Goal: Task Accomplishment & Management: Complete application form

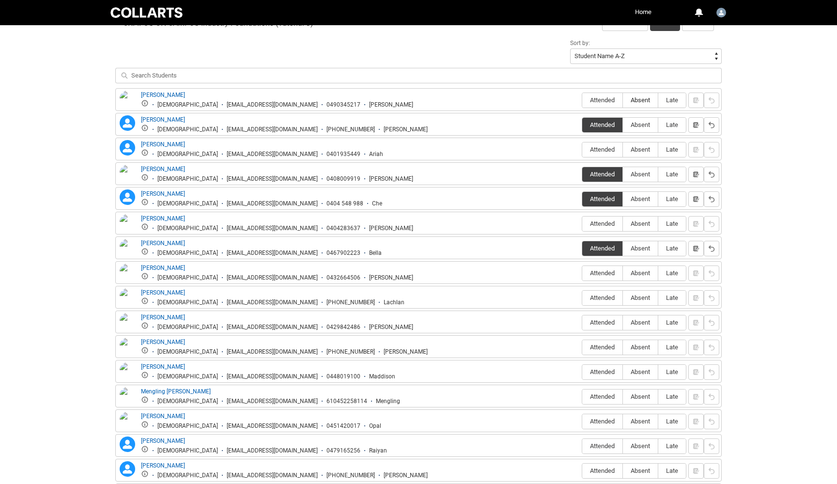
click at [648, 96] on label "Absent" at bounding box center [640, 100] width 35 height 15
click at [623, 100] on input "Absent" at bounding box center [623, 100] width 0 height 0
type lightning-radio-group "Absent"
radio input "true"
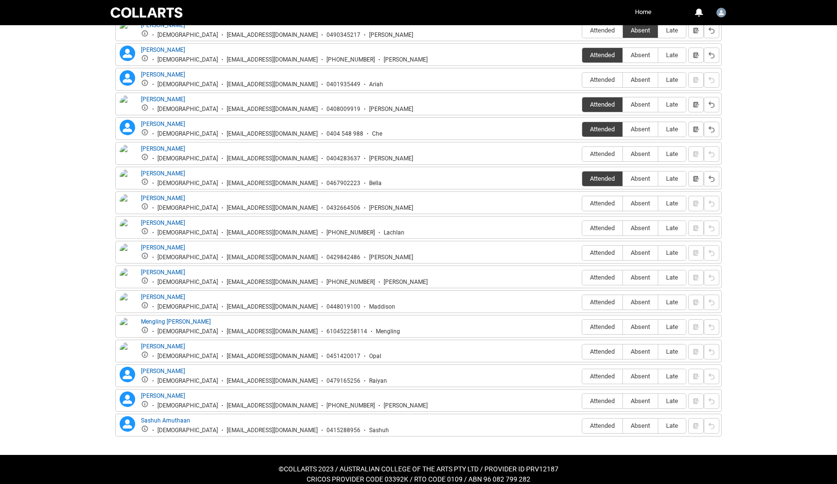
scroll to position [407, 0]
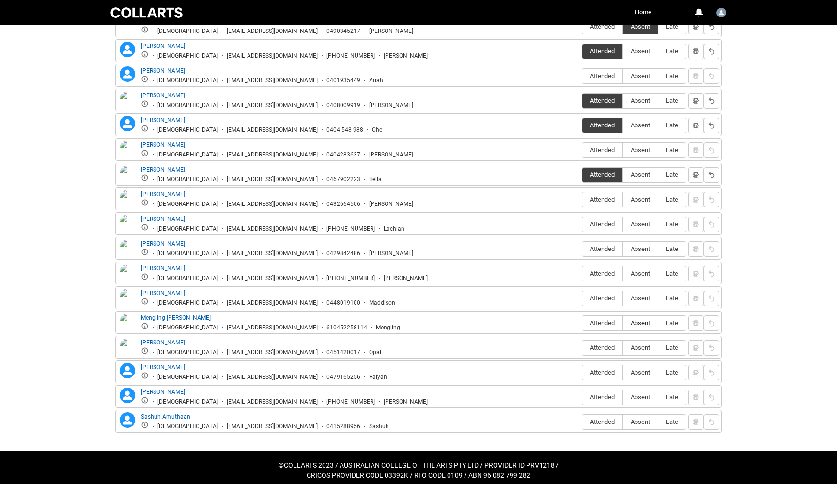
click at [646, 326] on span "Absent" at bounding box center [640, 322] width 35 height 7
click at [623, 323] on input "Absent" at bounding box center [623, 323] width 0 height 0
type lightning-radio-group "Absent"
radio input "true"
click at [605, 297] on span "Attended" at bounding box center [602, 298] width 40 height 7
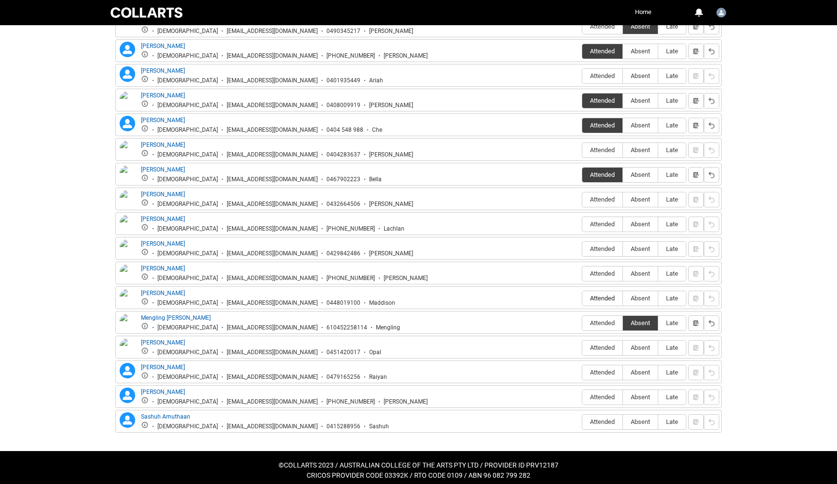
click at [582, 298] on input "Attended" at bounding box center [582, 298] width 0 height 0
type lightning-radio-group "Attended"
radio input "true"
click at [602, 274] on span "Attended" at bounding box center [602, 273] width 40 height 7
click at [582, 274] on input "Attended" at bounding box center [582, 273] width 0 height 0
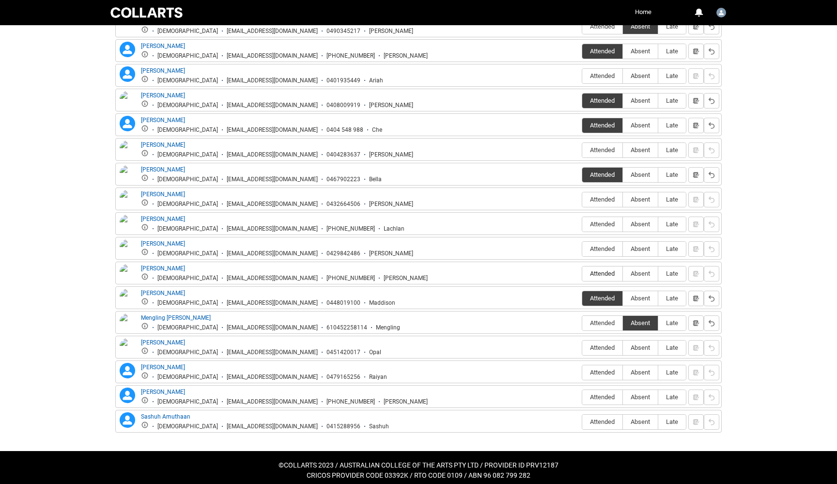
type lightning-radio-group "Attended"
radio input "true"
click at [609, 147] on span "Attended" at bounding box center [602, 149] width 40 height 7
click at [582, 150] on input "Attended" at bounding box center [582, 150] width 0 height 0
type lightning-radio-group "Attended"
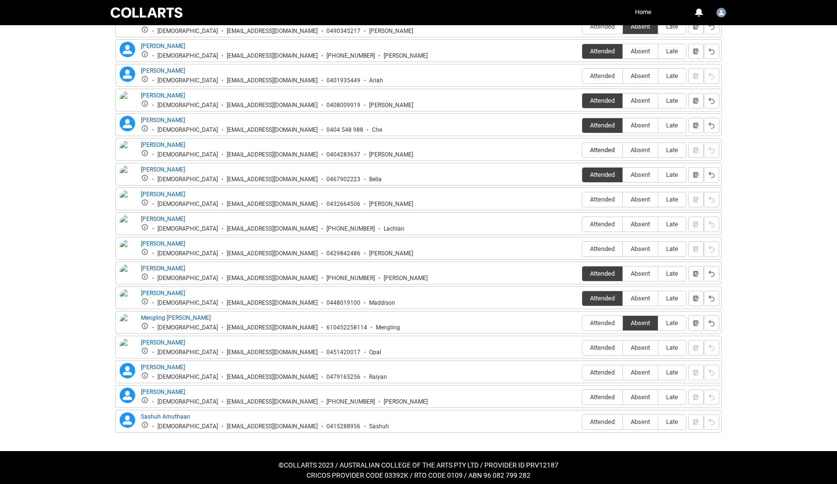
radio input "true"
click at [609, 199] on span "Attended" at bounding box center [602, 199] width 40 height 7
click at [582, 199] on input "Attended" at bounding box center [582, 199] width 0 height 0
type lightning-radio-group "Attended"
radio input "true"
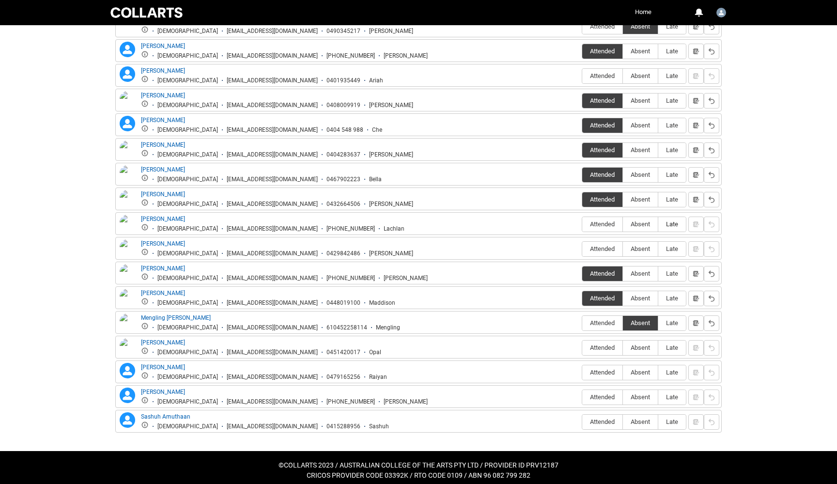
click at [677, 225] on span "Late" at bounding box center [673, 223] width 28 height 7
click at [659, 224] on input "Late" at bounding box center [658, 224] width 0 height 0
type lightning-radio-group "Late"
radio input "true"
click at [601, 249] on span "Attended" at bounding box center [602, 248] width 40 height 7
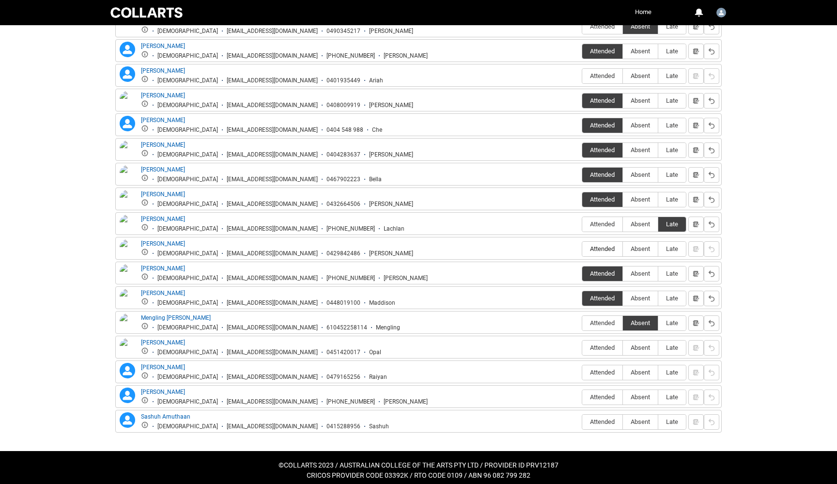
click at [582, 249] on input "Attended" at bounding box center [582, 249] width 0 height 0
type lightning-radio-group "Attended"
radio input "true"
click at [603, 349] on span "Attended" at bounding box center [602, 347] width 40 height 7
click at [582, 348] on input "Attended" at bounding box center [582, 347] width 0 height 0
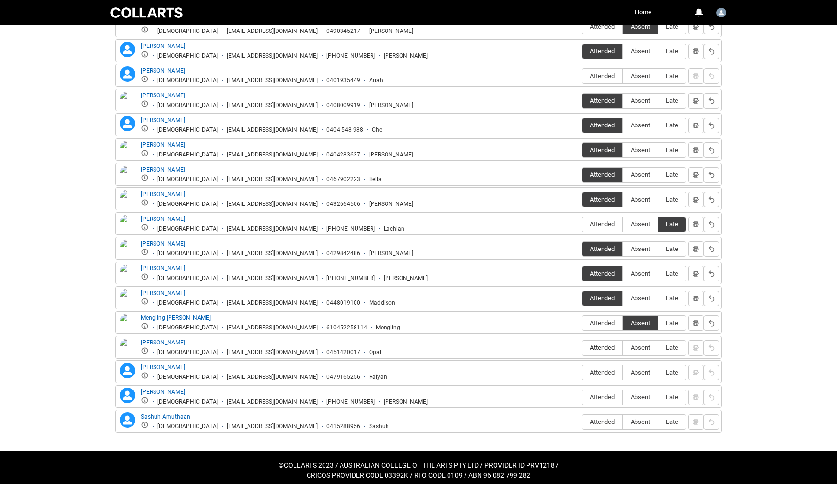
type lightning-radio-group "Attended"
radio input "true"
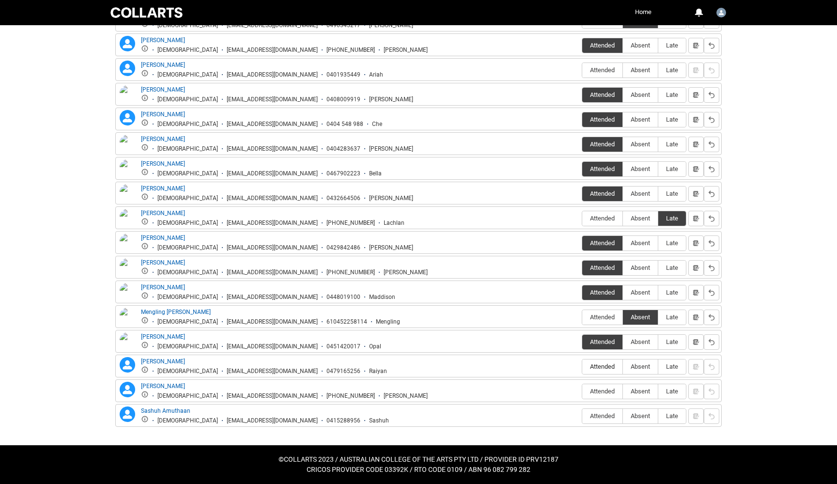
scroll to position [412, 0]
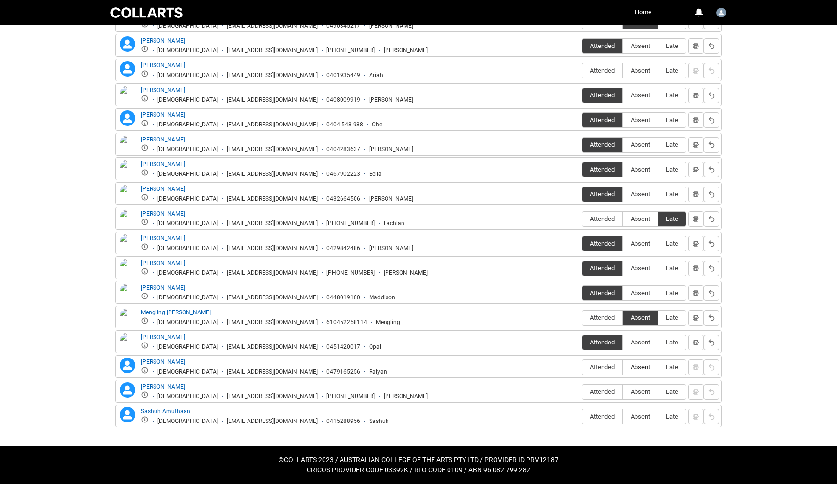
click at [643, 368] on span "Absent" at bounding box center [640, 366] width 35 height 7
click at [623, 367] on input "Absent" at bounding box center [623, 367] width 0 height 0
type lightning-radio-group "Absent"
radio input "true"
click at [595, 394] on span "Attended" at bounding box center [602, 391] width 40 height 7
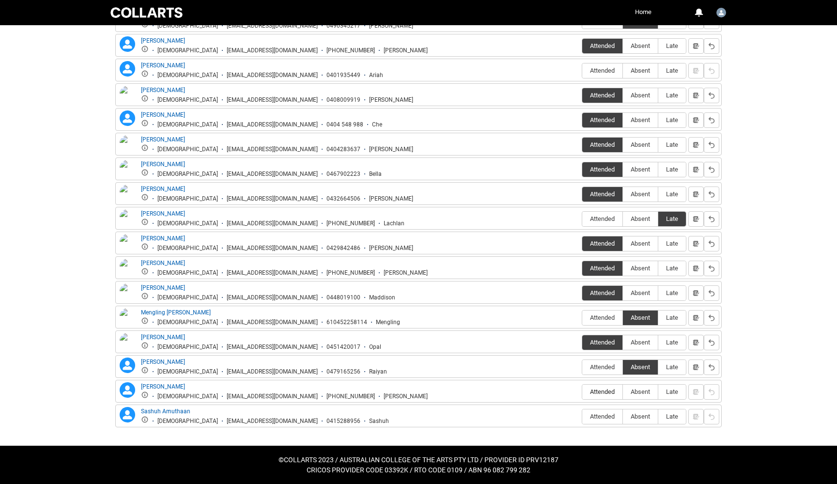
click at [582, 392] on input "Attended" at bounding box center [582, 392] width 0 height 0
type lightning-radio-group "Attended"
radio input "true"
click at [597, 419] on span "Attended" at bounding box center [602, 416] width 40 height 7
click at [582, 417] on input "Attended" at bounding box center [582, 416] width 0 height 0
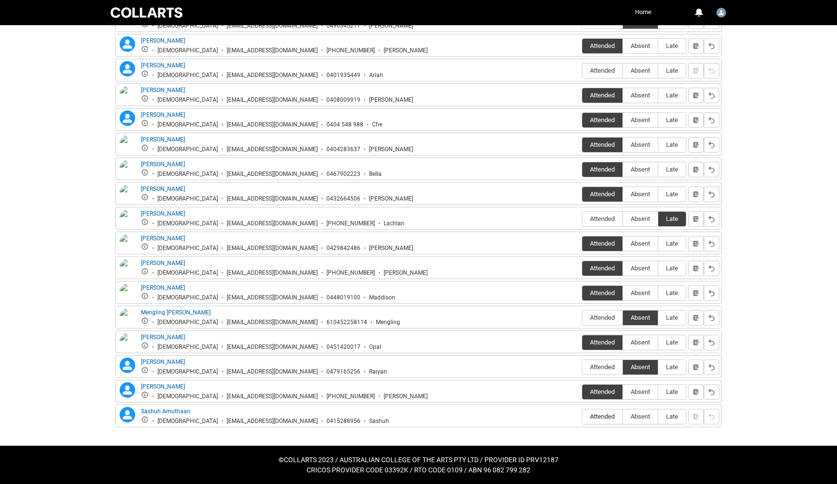
type lightning-radio-group "Attended"
radio input "true"
click at [643, 72] on span "Absent" at bounding box center [640, 70] width 35 height 7
click at [623, 71] on input "Absent" at bounding box center [623, 70] width 0 height 0
type lightning-radio-group "Absent"
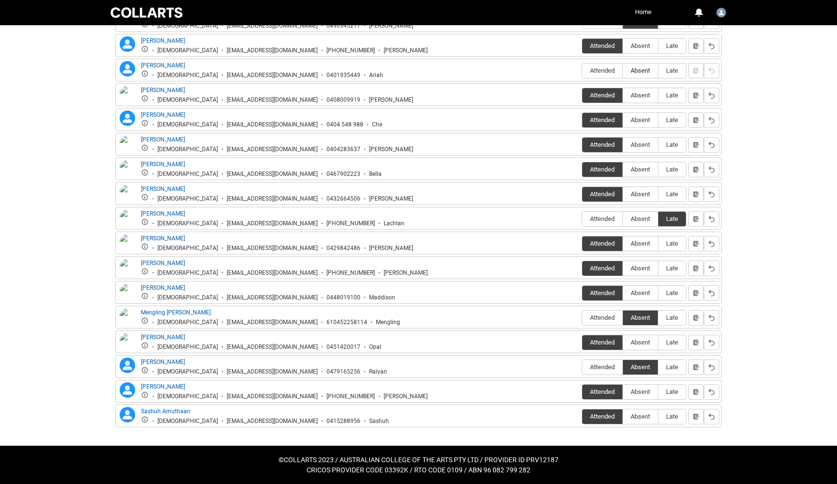
radio input "true"
click at [699, 72] on lightning-primitive-icon "button" at bounding box center [696, 70] width 7 height 7
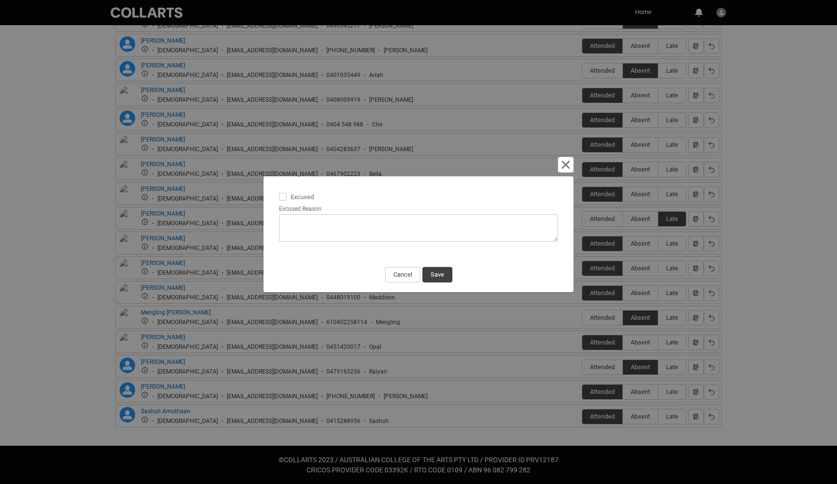
click at [284, 198] on span at bounding box center [283, 197] width 8 height 8
click at [279, 192] on input "Excused" at bounding box center [279, 191] width 0 height 0
type lightning-input "true"
checkbox input "true"
click at [303, 232] on textarea "Excused Reason" at bounding box center [418, 228] width 279 height 28
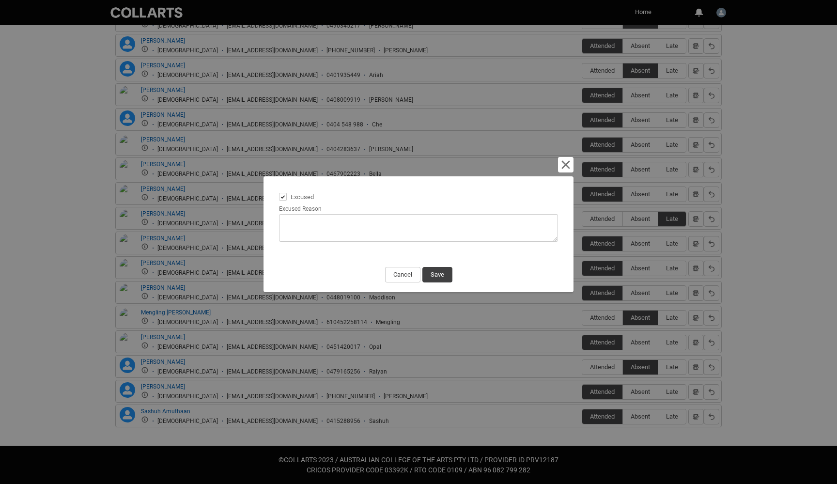
type lightning-textarea "N"
type textarea "N"
type lightning-textarea "NO"
type textarea "NO"
type lightning-textarea "NOT"
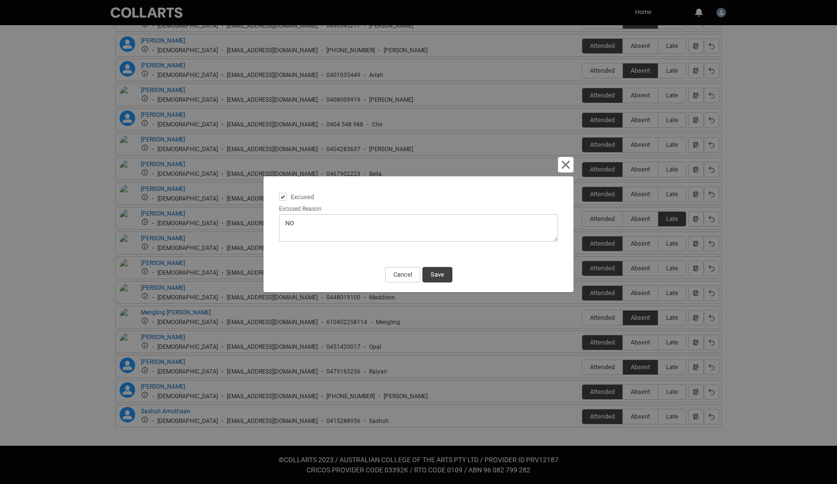
type textarea "NOT"
type lightning-textarea "NOTI"
type textarea "NOTI"
type lightning-textarea "NOTIF"
type textarea "NOTIF"
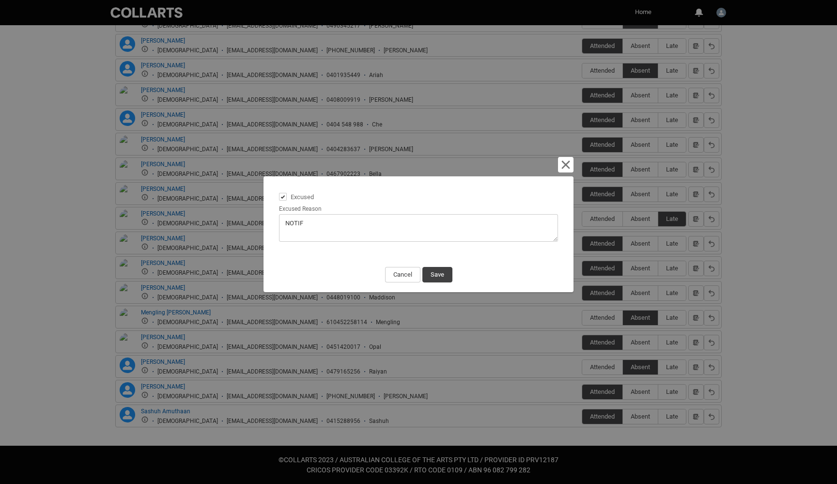
type lightning-textarea "NOTIFI"
type textarea "NOTIFI"
type lightning-textarea "NOTIFIE"
type textarea "NOTIFIE"
type lightning-textarea "NOTIFIED"
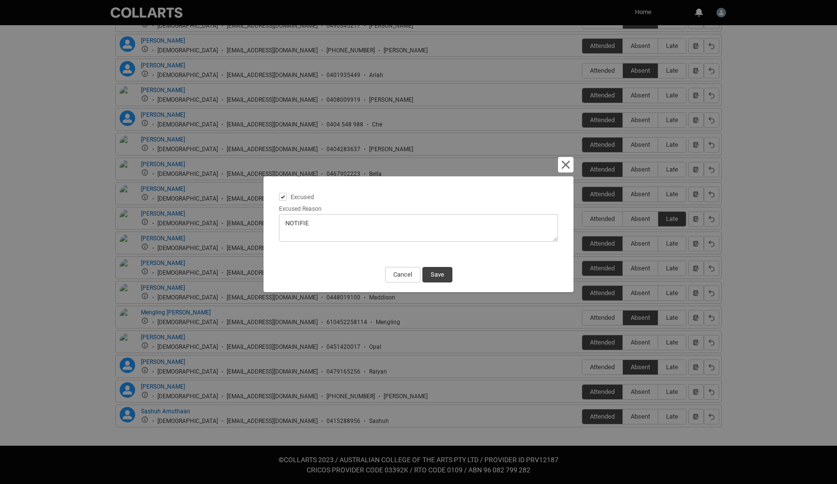
type textarea "NOTIFIED"
type lightning-textarea "NOTIFIED"
type textarea "NOTIFIED"
type lightning-textarea "NOTIFIED I"
type textarea "NOTIFIED I"
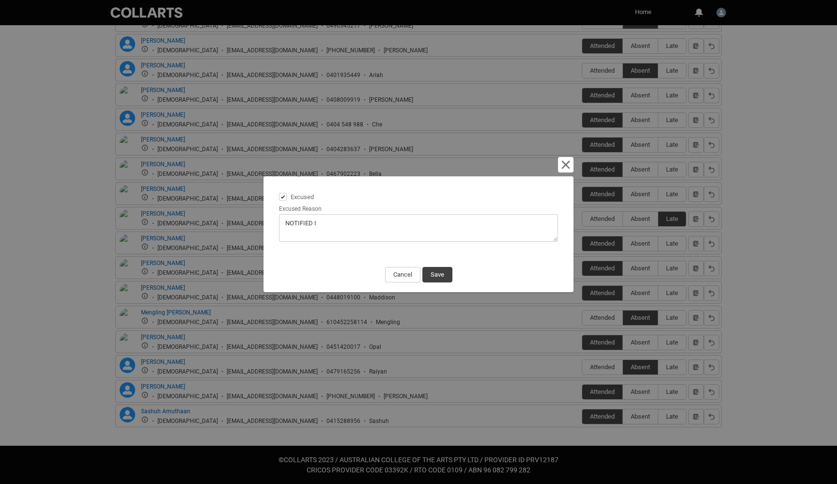
type lightning-textarea "NOTIFIED IL"
type textarea "NOTIFIED IL"
type lightning-textarea "NOTIFIED ILL"
type textarea "NOTIFIED ILL"
type lightning-textarea "NOTIFIED ILLN"
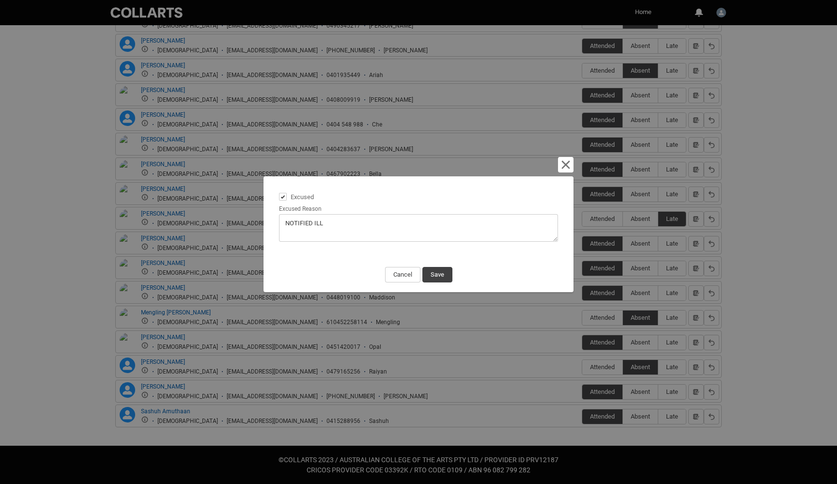
type textarea "NOTIFIED ILLN"
type lightning-textarea "NOTIFIED ILLNE"
type textarea "NOTIFIED ILLNE"
type lightning-textarea "NOTIFIED ILLNES"
type textarea "NOTIFIED ILLNES"
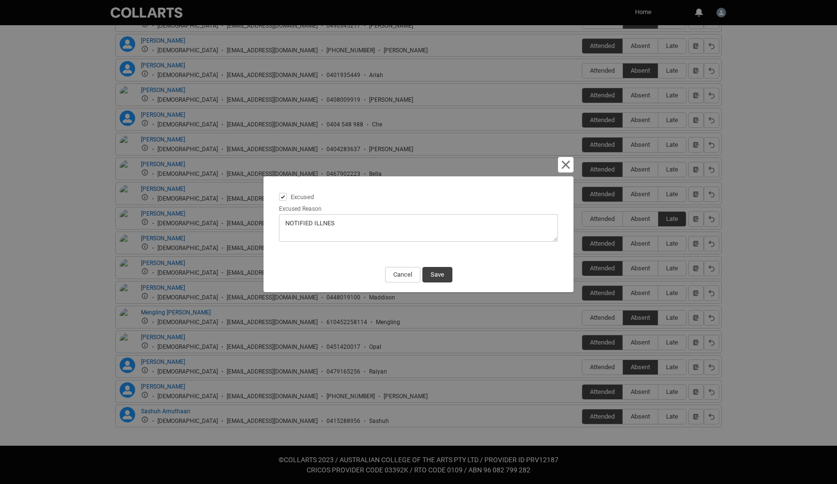
type lightning-textarea "NOTIFIED ILLNESS"
type textarea "NOTIFIED ILLNESS"
click at [433, 276] on button "Save" at bounding box center [438, 275] width 30 height 16
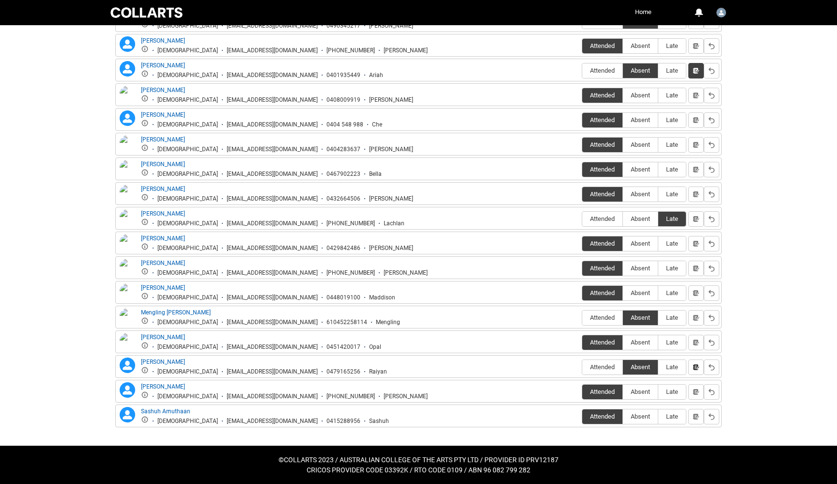
click at [698, 366] on lightning-primitive-icon "button" at bounding box center [696, 366] width 7 height 7
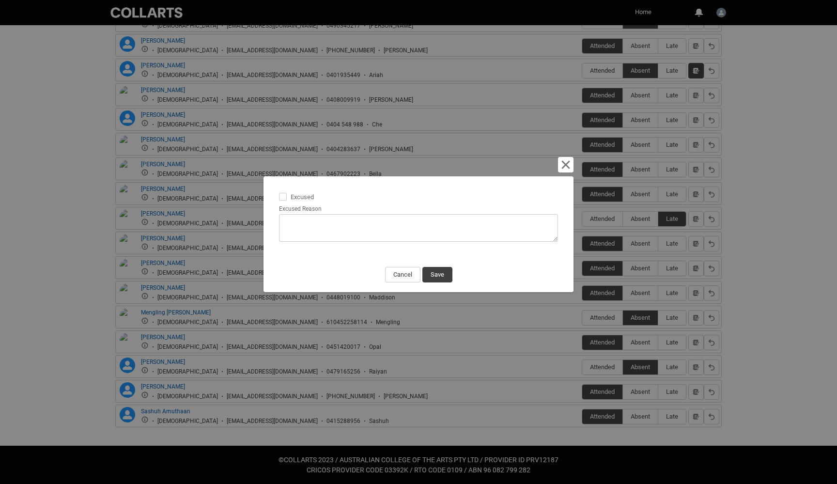
click at [282, 198] on span at bounding box center [283, 197] width 8 height 8
click at [279, 192] on input "Excused" at bounding box center [279, 191] width 0 height 0
type lightning-input "true"
checkbox input "true"
click at [312, 222] on textarea "Excused Reason" at bounding box center [418, 228] width 279 height 28
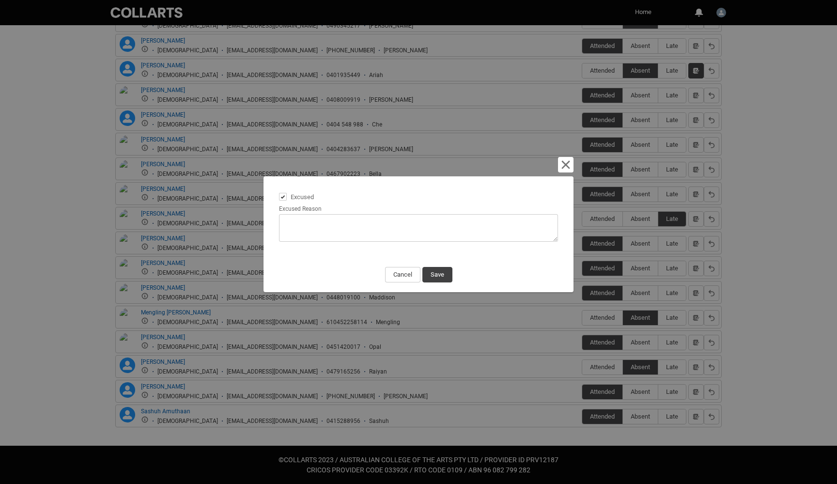
type lightning-textarea "N"
type textarea "N"
type lightning-textarea "NO"
type textarea "NO"
type lightning-textarea "NOT"
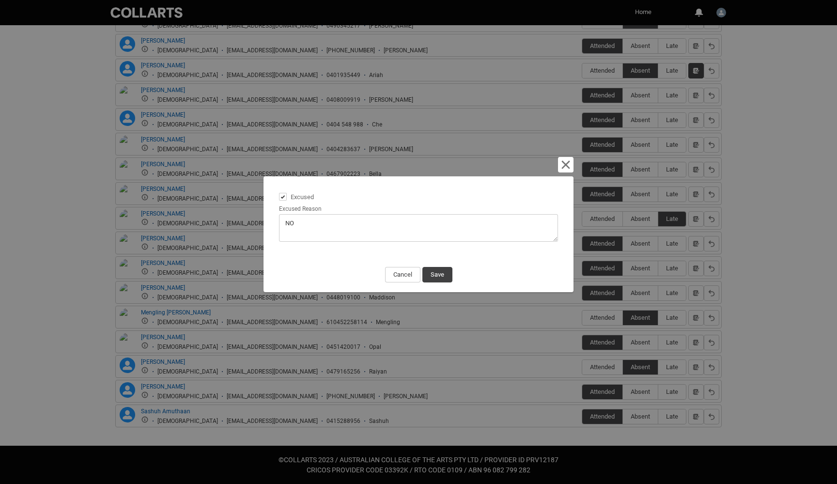
type textarea "NOT"
type lightning-textarea "NOTI"
type textarea "NOTI"
type lightning-textarea "NOTIF"
type textarea "NOTIF"
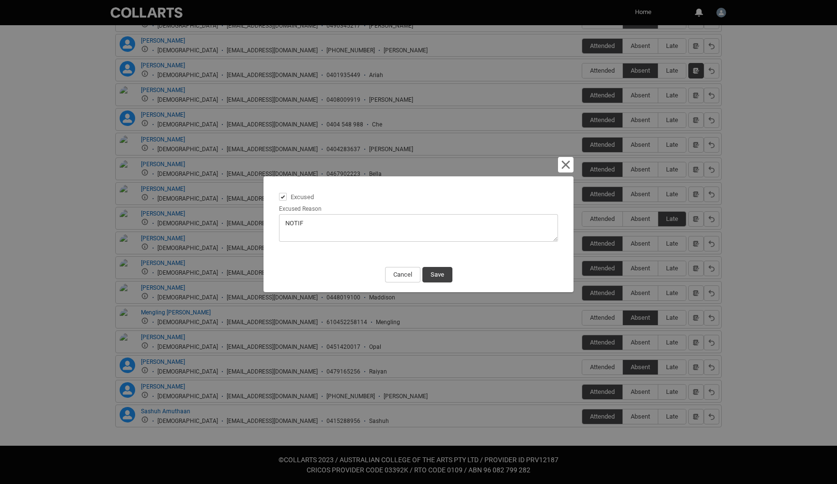
type lightning-textarea "NOTIFI"
type textarea "NOTIFI"
type lightning-textarea "NOTIFIE"
type textarea "NOTIFIE"
type lightning-textarea "NOTIFIED"
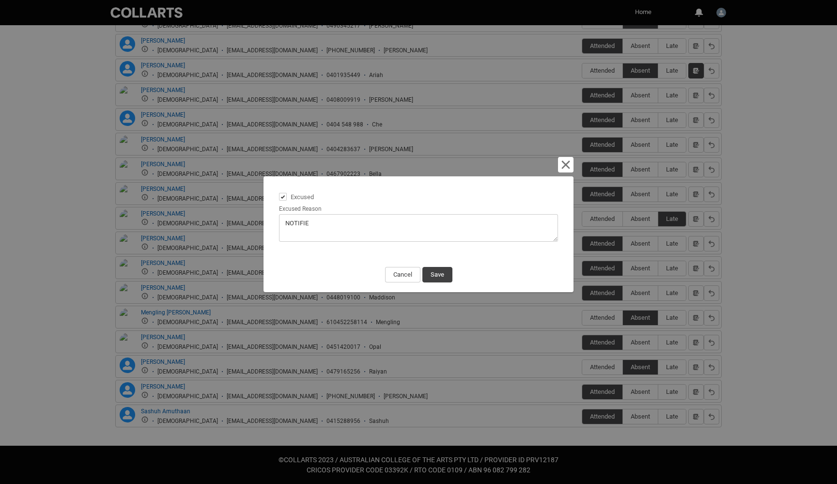
type textarea "NOTIFIED"
type lightning-textarea "NOTIFIED"
type textarea "NOTIFIED"
type lightning-textarea "NOTIFIED I"
type textarea "NOTIFIED I"
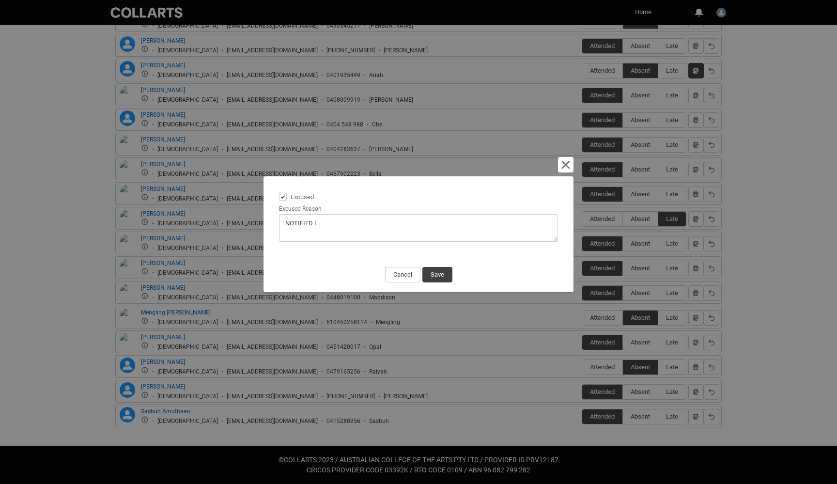
type lightning-textarea "NOTIFIED IL"
type textarea "NOTIFIED IL"
type lightning-textarea "NOTIFIED ILL"
type textarea "NOTIFIED ILL"
type lightning-textarea "NOTIFIED ILLN"
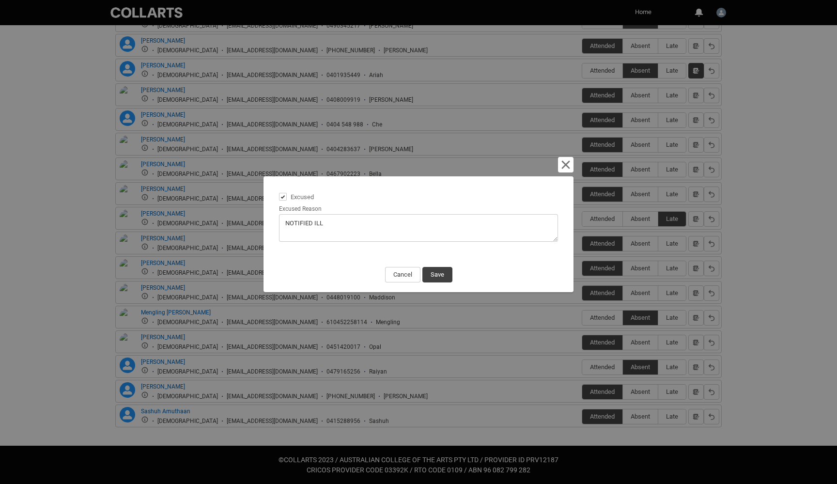
type textarea "NOTIFIED ILLN"
type lightning-textarea "NOTIFIED ILLNE"
type textarea "NOTIFIED ILLNE"
type lightning-textarea "NOTIFIED ILLNES"
type textarea "NOTIFIED ILLNES"
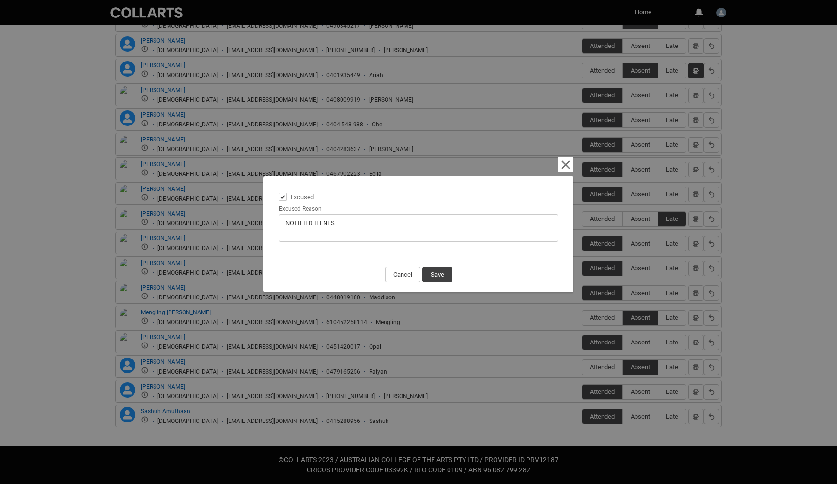
type lightning-textarea "NOTIFIED ILLNESS"
type textarea "NOTIFIED ILLNESS"
click at [314, 220] on textarea "Excused Reason" at bounding box center [418, 228] width 279 height 28
type lightning-textarea "NOTIFIED -ILLNESS"
type textarea "NOTIFIED -ILLNESS"
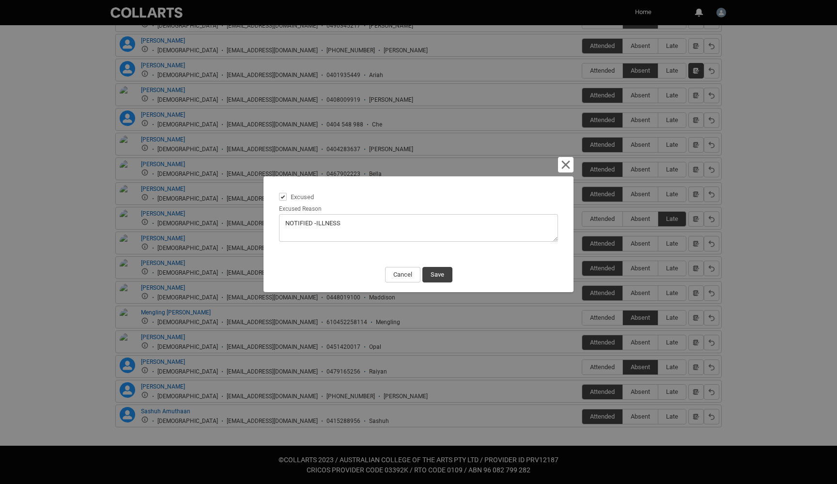
type lightning-textarea "NOTIFIED - ILLNESS"
type textarea "NOTIFIED - ILLNESS"
click at [436, 274] on button "Save" at bounding box center [438, 275] width 30 height 16
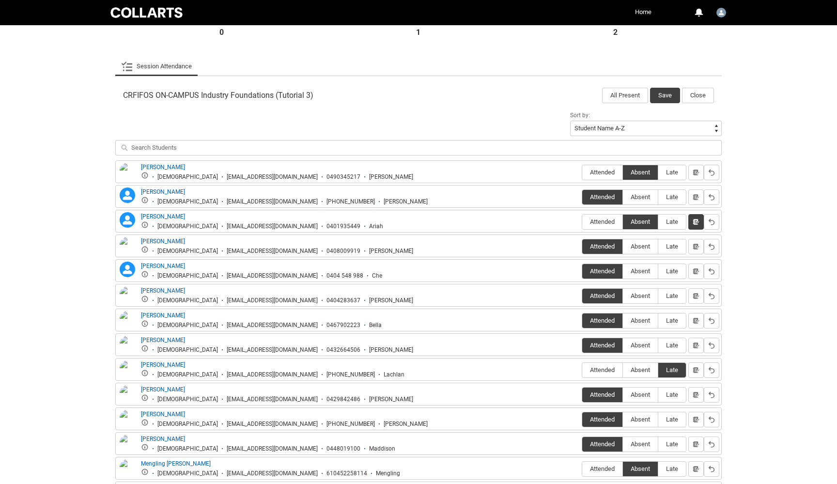
scroll to position [115, 0]
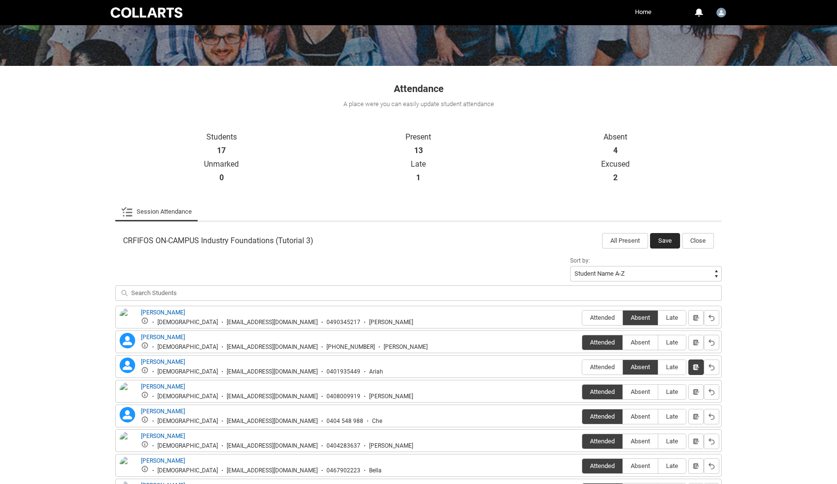
click at [664, 243] on button "Save" at bounding box center [665, 241] width 30 height 16
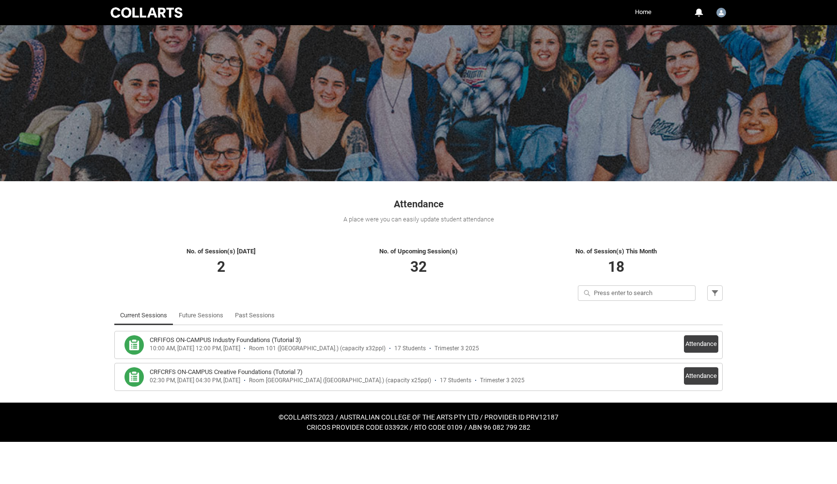
scroll to position [0, 0]
